Goal: Contribute content: Add original content to the website for others to see

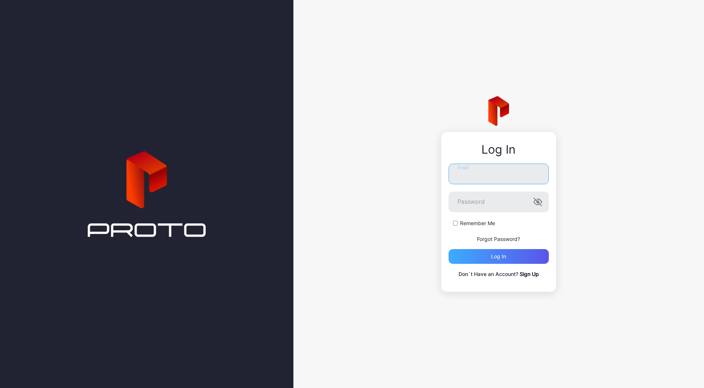
type input "**********"
click at [483, 259] on div "Log in" at bounding box center [499, 256] width 100 height 15
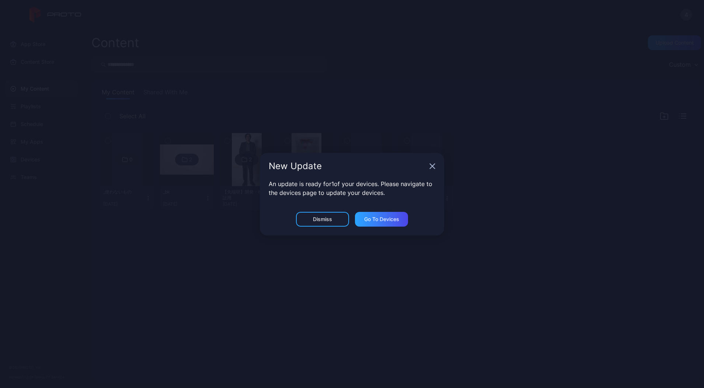
click at [431, 169] on div "New Update" at bounding box center [352, 166] width 184 height 27
click at [432, 166] on icon "button" at bounding box center [432, 166] width 5 height 5
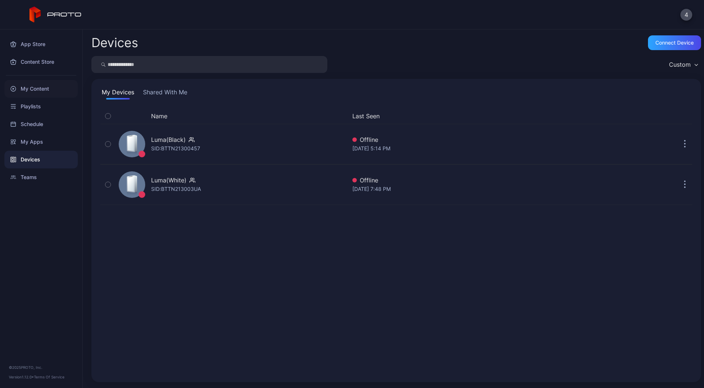
click at [32, 87] on div "My Content" at bounding box center [40, 89] width 73 height 18
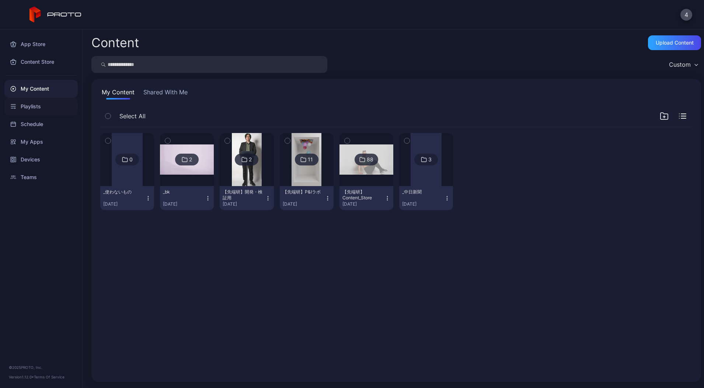
click at [32, 104] on div "Playlists" at bounding box center [40, 107] width 73 height 18
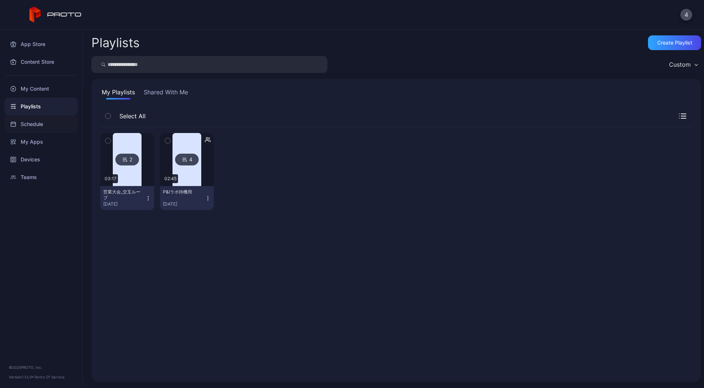
click at [38, 124] on div "Schedule" at bounding box center [40, 124] width 73 height 18
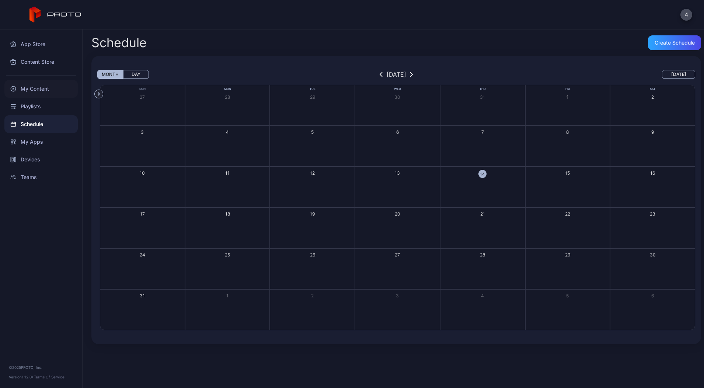
click at [34, 93] on div "My Content" at bounding box center [40, 89] width 73 height 18
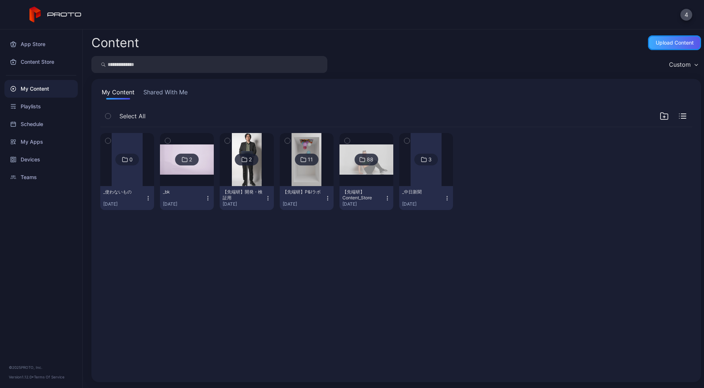
click at [665, 44] on div "Upload Content" at bounding box center [675, 43] width 38 height 6
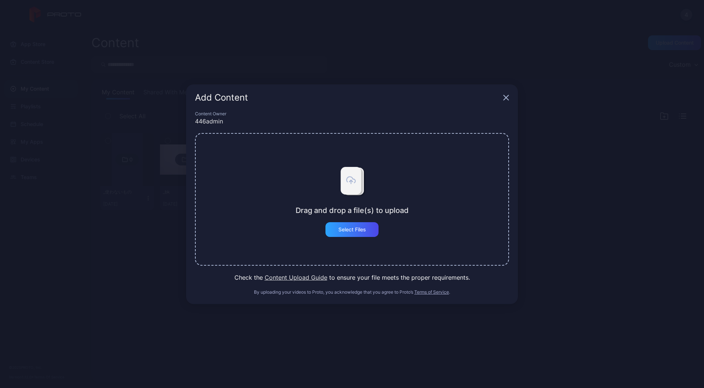
click at [503, 97] on div "Add Content" at bounding box center [352, 97] width 332 height 27
click at [497, 99] on div "Add Content" at bounding box center [347, 97] width 305 height 9
click at [501, 100] on div "Add Content" at bounding box center [352, 97] width 332 height 27
click at [508, 98] on icon "button" at bounding box center [506, 98] width 6 height 6
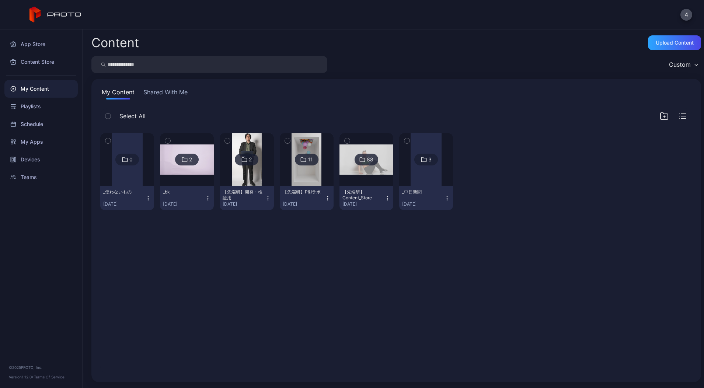
click at [660, 112] on icon "button" at bounding box center [664, 116] width 9 height 9
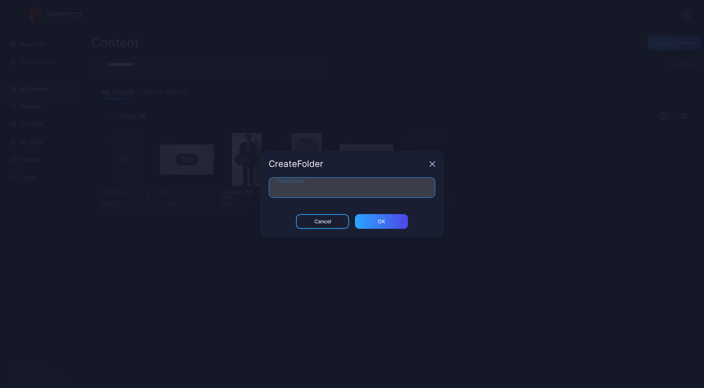
click at [364, 185] on input "Folder Name" at bounding box center [352, 187] width 167 height 21
type input "*"
paste input "**"
type input "********"
click at [378, 222] on div "ОК" at bounding box center [381, 222] width 7 height 6
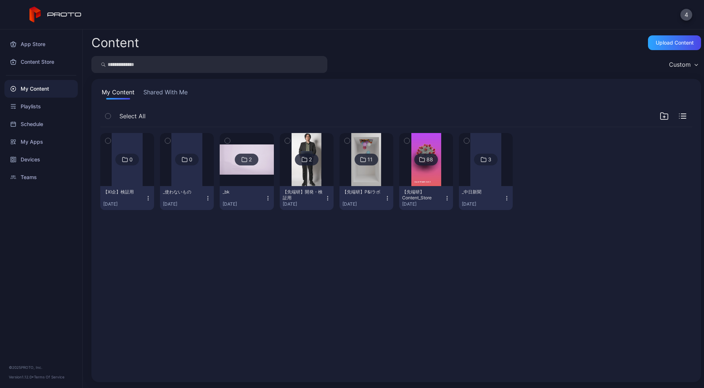
click at [139, 195] on div "【XI企】検証用 [DATE]" at bounding box center [124, 198] width 42 height 18
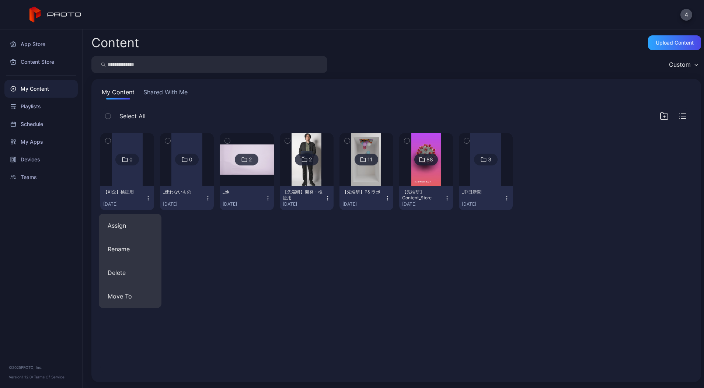
click at [139, 176] on div at bounding box center [127, 159] width 31 height 53
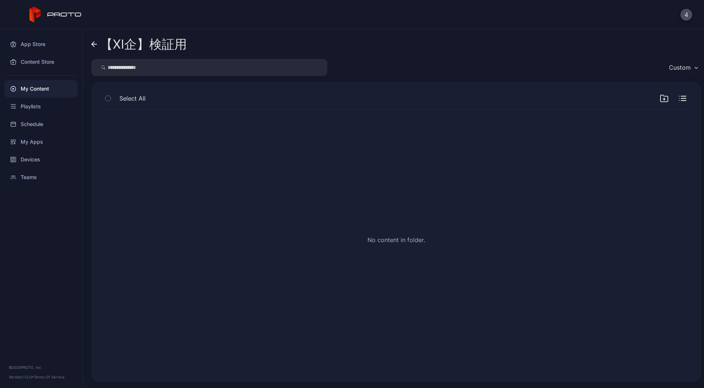
click at [663, 99] on icon "button" at bounding box center [664, 99] width 2 height 0
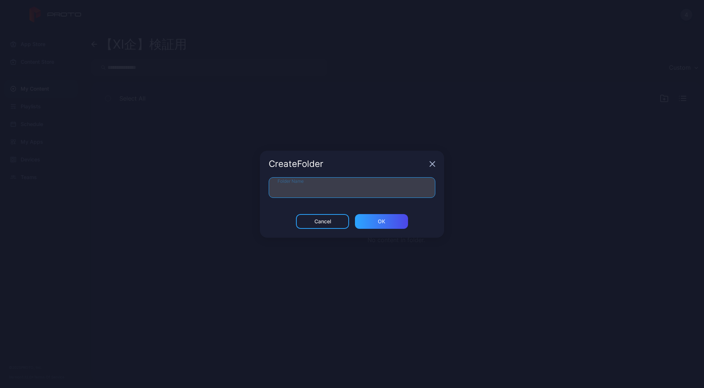
click at [380, 179] on input "Folder Name" at bounding box center [352, 187] width 167 height 21
type input "**********"
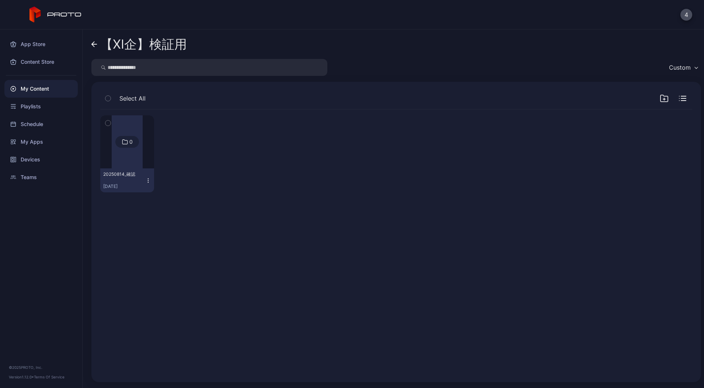
click at [153, 158] on div at bounding box center [127, 141] width 53 height 53
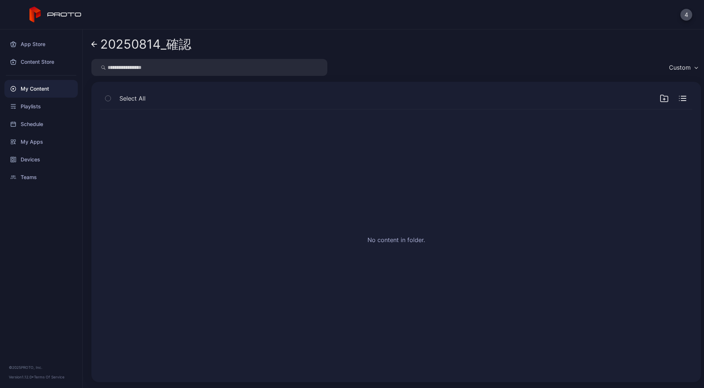
click at [39, 87] on div "My Content" at bounding box center [40, 89] width 73 height 18
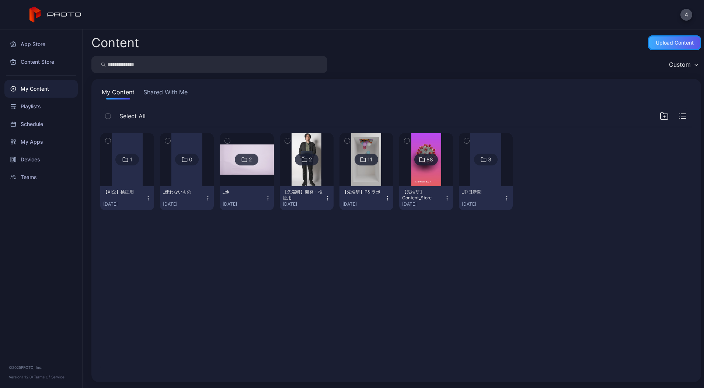
click at [663, 41] on div "Upload Content" at bounding box center [675, 43] width 38 height 6
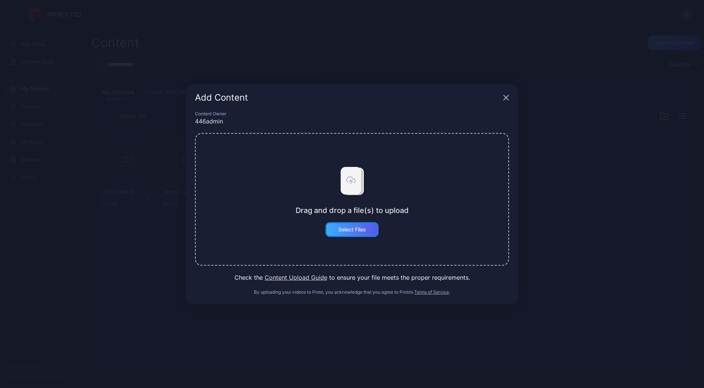
click at [367, 227] on div "Select Files" at bounding box center [352, 229] width 53 height 15
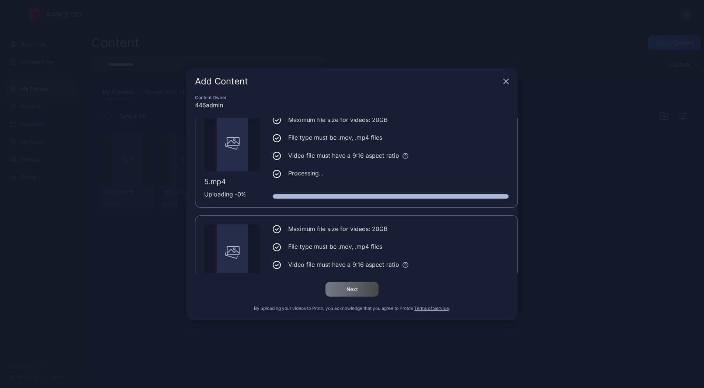
scroll to position [274, 0]
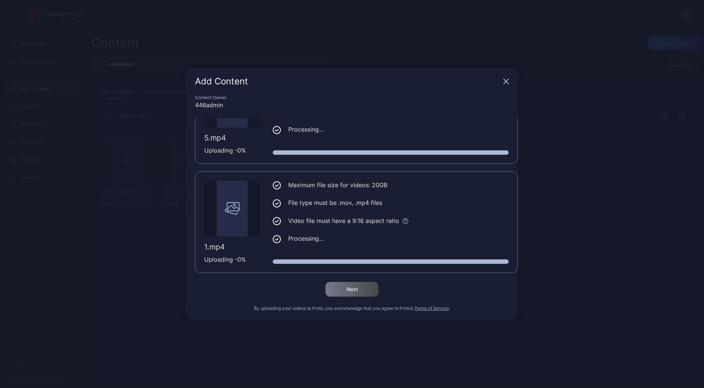
click at [504, 80] on icon "button" at bounding box center [506, 82] width 6 height 6
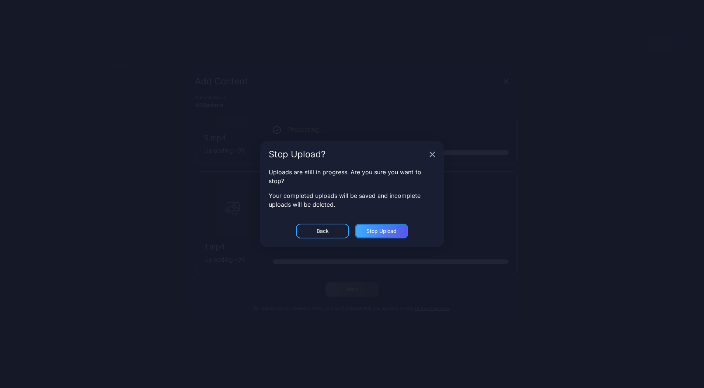
click at [363, 230] on div "Stop Upload" at bounding box center [381, 231] width 53 height 15
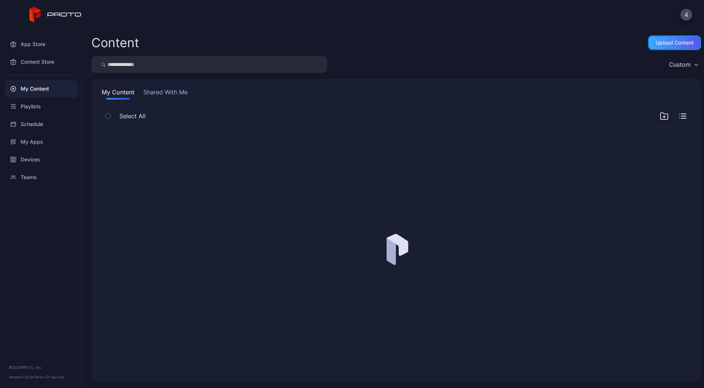
click at [669, 43] on div "Upload Content" at bounding box center [675, 43] width 38 height 6
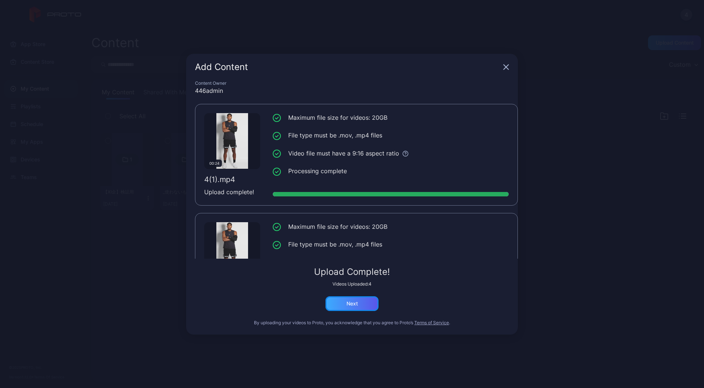
click at [345, 307] on div "Next" at bounding box center [352, 303] width 53 height 15
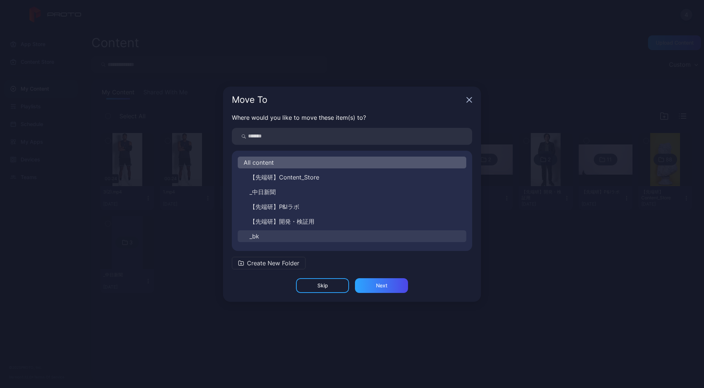
scroll to position [27, 0]
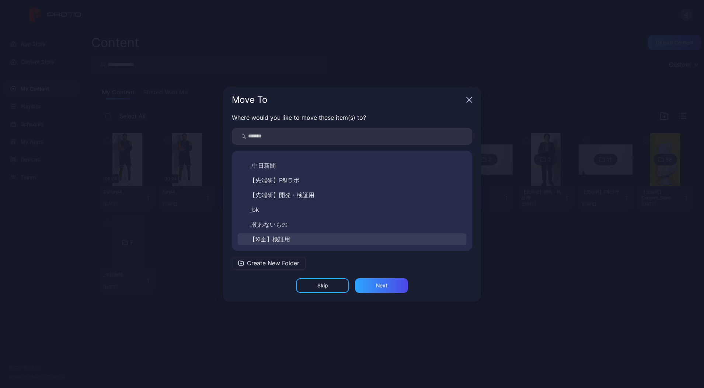
click at [274, 237] on span "【XI企】検証用" at bounding box center [270, 239] width 41 height 9
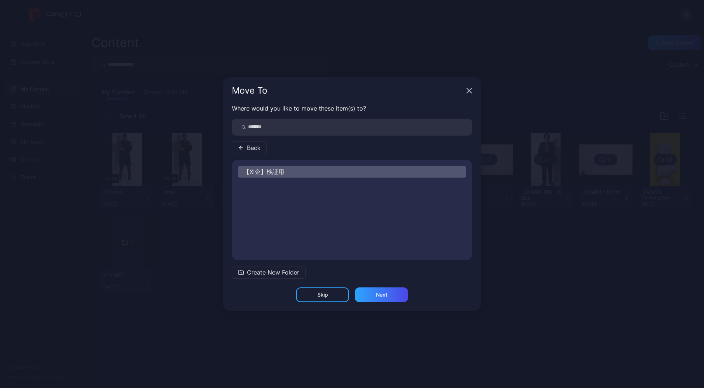
scroll to position [0, 0]
click at [274, 191] on button "20250814_確認" at bounding box center [352, 187] width 229 height 12
click at [383, 293] on div "Next" at bounding box center [381, 295] width 11 height 6
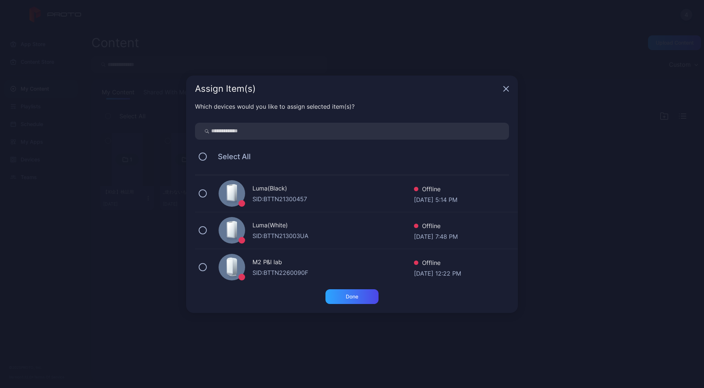
click at [503, 90] on div "Assign Item(s)" at bounding box center [352, 89] width 332 height 27
click at [503, 91] on div "Assign Item(s)" at bounding box center [352, 89] width 332 height 27
click at [504, 88] on icon "button" at bounding box center [506, 89] width 6 height 6
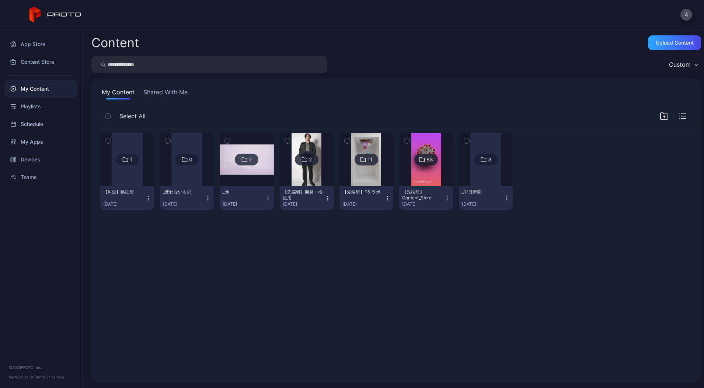
click at [513, 187] on button "_中日新聞 [DATE]" at bounding box center [486, 198] width 54 height 24
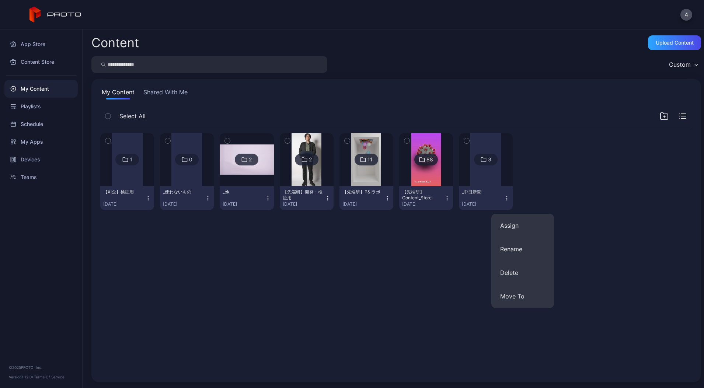
drag, startPoint x: 340, startPoint y: 290, endPoint x: 345, endPoint y: 291, distance: 4.6
click at [342, 291] on div "1 【XI企】検証用 [DATE] 0 _使わないもの [DATE] 2 _bk [DATE] 2 【先端研】開発・検証用 [DATE] 11 【先端研】P&…" at bounding box center [396, 250] width 604 height 258
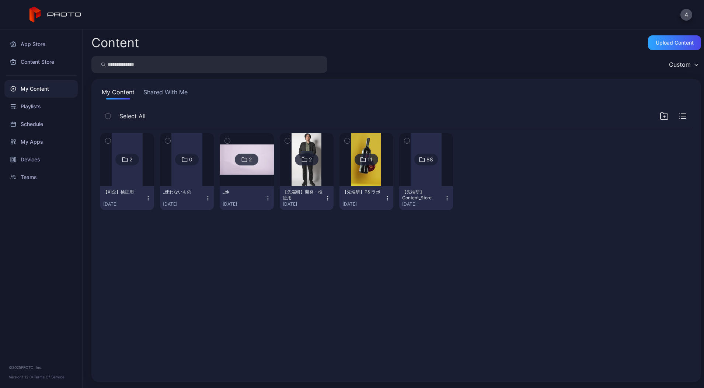
click at [133, 195] on div "【XI企】検証用" at bounding box center [123, 192] width 41 height 6
click at [120, 178] on div at bounding box center [127, 159] width 31 height 53
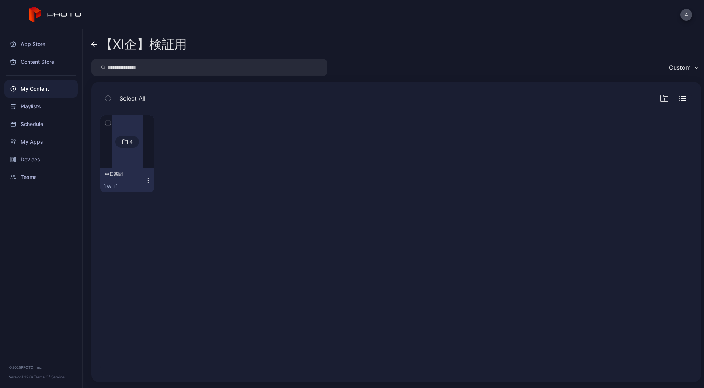
click at [132, 163] on div at bounding box center [127, 141] width 31 height 53
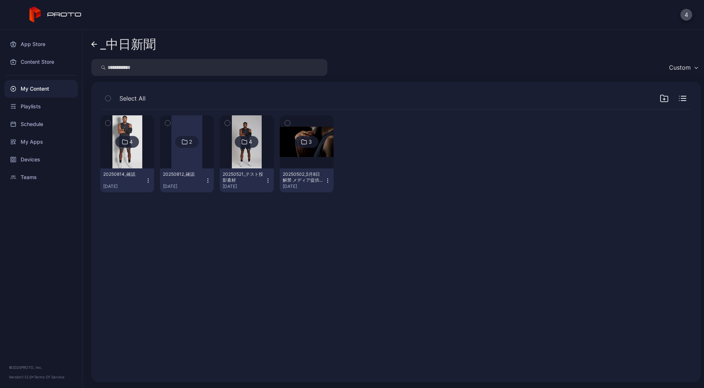
click at [128, 159] on img at bounding box center [127, 141] width 30 height 53
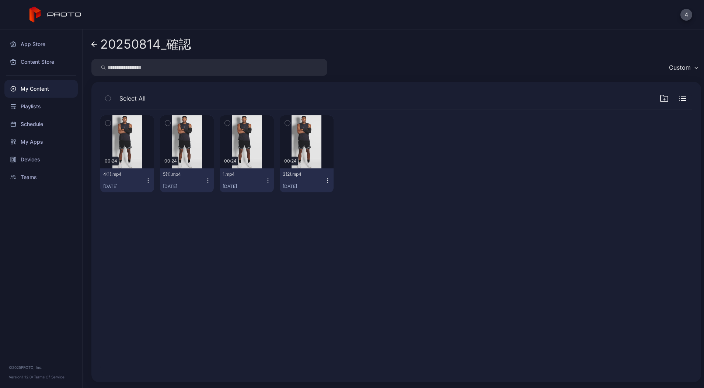
drag, startPoint x: 345, startPoint y: 252, endPoint x: 326, endPoint y: 222, distance: 36.0
click at [343, 249] on div "Preview 00:24 4(1).mp4 [DATE] Preview 00:24 5(1).mp4 [DATE] Preview 00:24 1.mp4…" at bounding box center [396, 242] width 604 height 276
click at [96, 43] on icon at bounding box center [94, 44] width 6 height 6
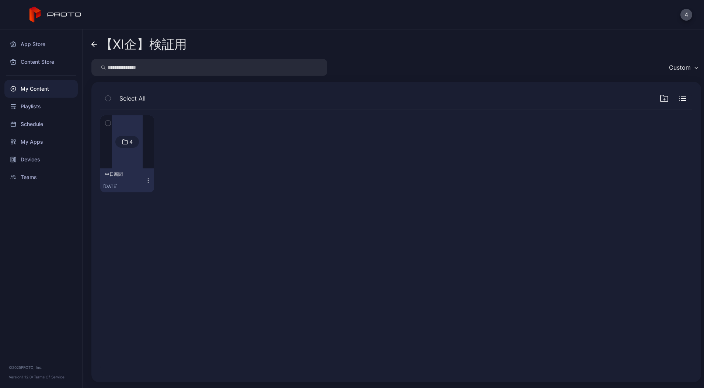
click at [138, 183] on div "_中日新聞 [DATE]" at bounding box center [124, 180] width 42 height 18
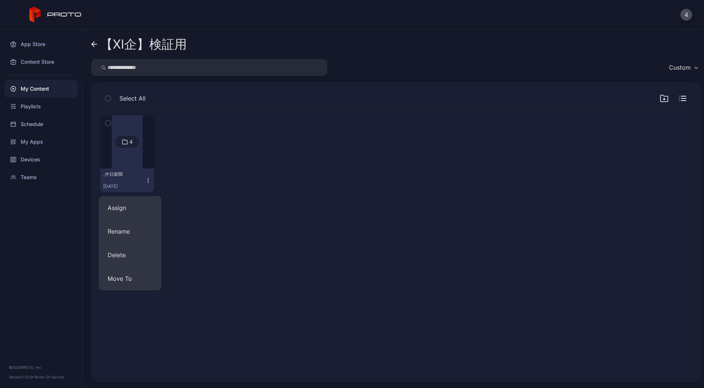
click at [135, 159] on div at bounding box center [127, 141] width 31 height 53
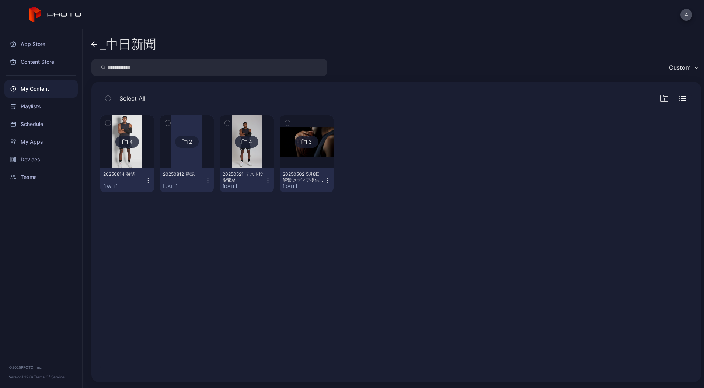
click at [151, 182] on icon "button" at bounding box center [148, 181] width 6 height 6
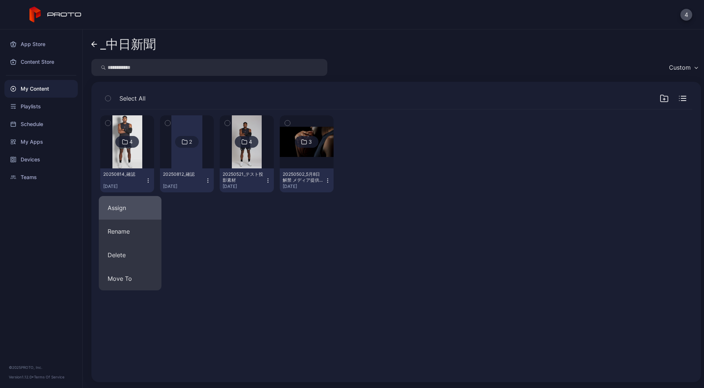
click at [140, 205] on button "Assign" at bounding box center [130, 208] width 63 height 24
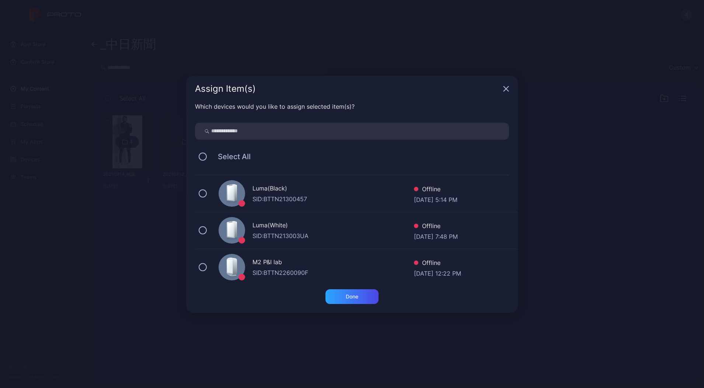
click at [265, 192] on div "Luma(Black)" at bounding box center [333, 189] width 161 height 11
click at [355, 294] on div "Done" at bounding box center [352, 297] width 13 height 6
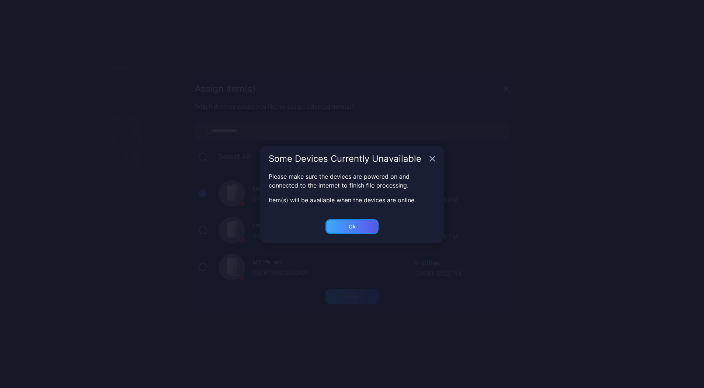
click at [360, 289] on div "Ok" at bounding box center [352, 296] width 53 height 15
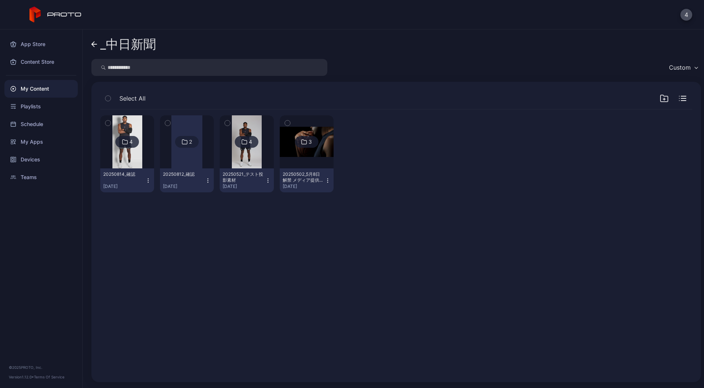
click at [112, 177] on div "20250814_確認" at bounding box center [123, 174] width 41 height 6
click at [124, 160] on img at bounding box center [127, 141] width 30 height 53
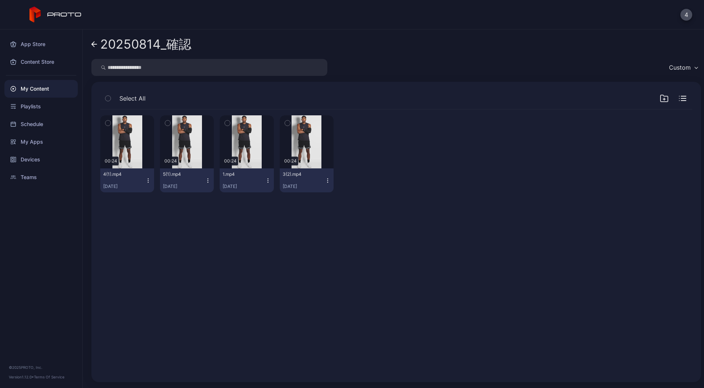
click at [98, 42] on link "20250814_確認" at bounding box center [141, 44] width 100 height 18
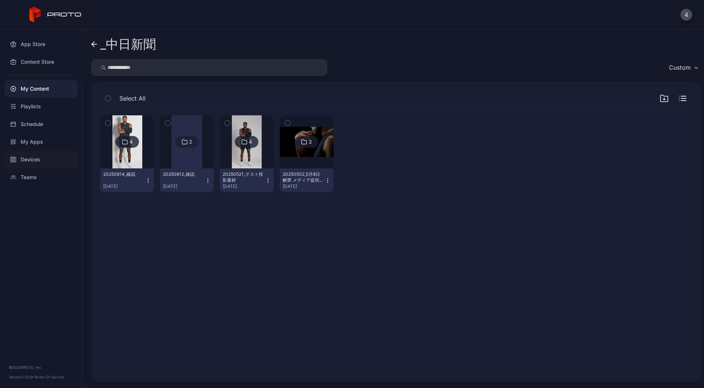
click at [43, 157] on div "Devices" at bounding box center [40, 160] width 73 height 18
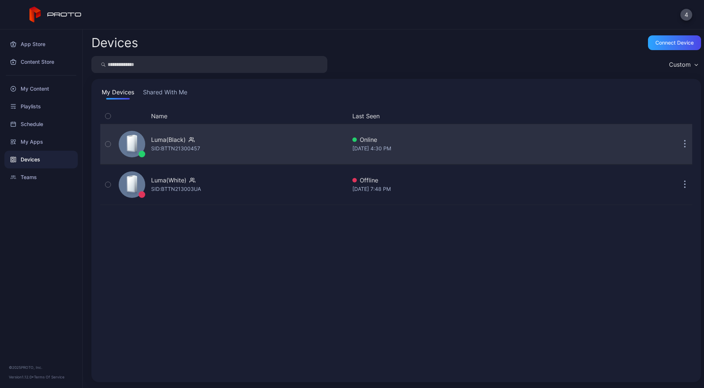
click at [180, 143] on div "Luma(Black)" at bounding box center [168, 139] width 35 height 9
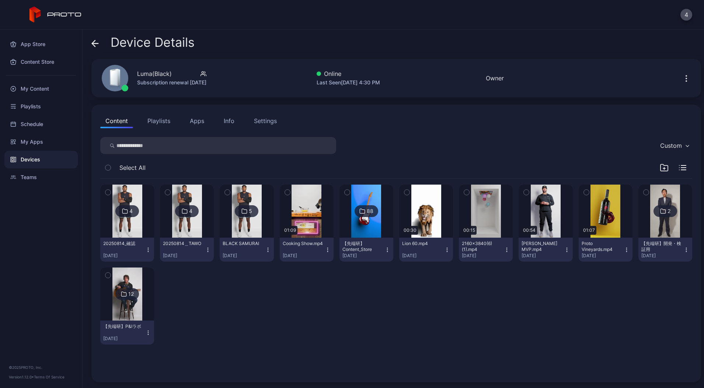
click at [660, 164] on icon "button" at bounding box center [664, 167] width 9 height 9
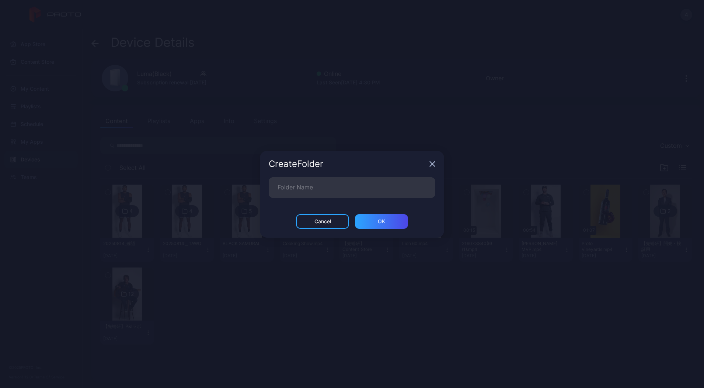
click at [355, 176] on div "Create Folder" at bounding box center [352, 164] width 184 height 27
click at [357, 185] on input "Folder Name" at bounding box center [352, 187] width 167 height 21
type input "*"
type input "**********"
